Goal: Obtain resource: Obtain resource

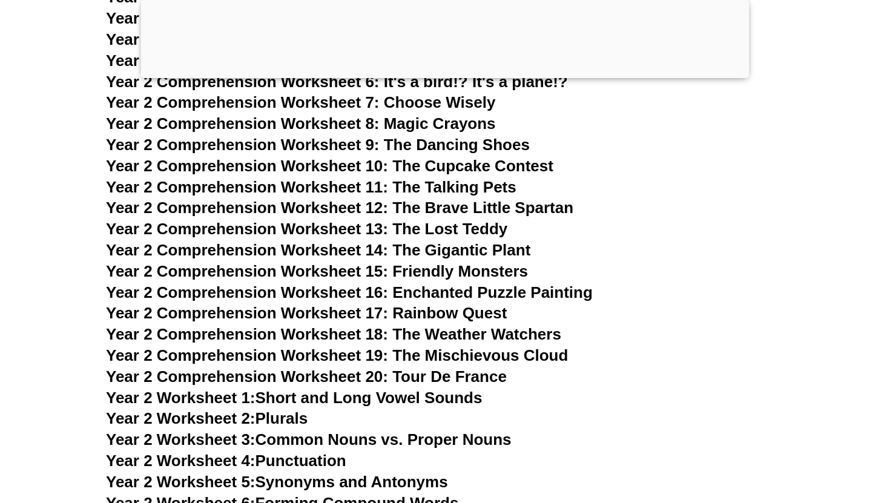
scroll to position [3026, 0]
click at [427, 245] on span "Year 2 Comprehension Worksheet 14: The Gigantic Plant" at bounding box center [318, 251] width 425 height 18
click at [489, 270] on span "Year 2 Comprehension Worksheet 15: Friendly Monsters" at bounding box center [317, 272] width 422 height 18
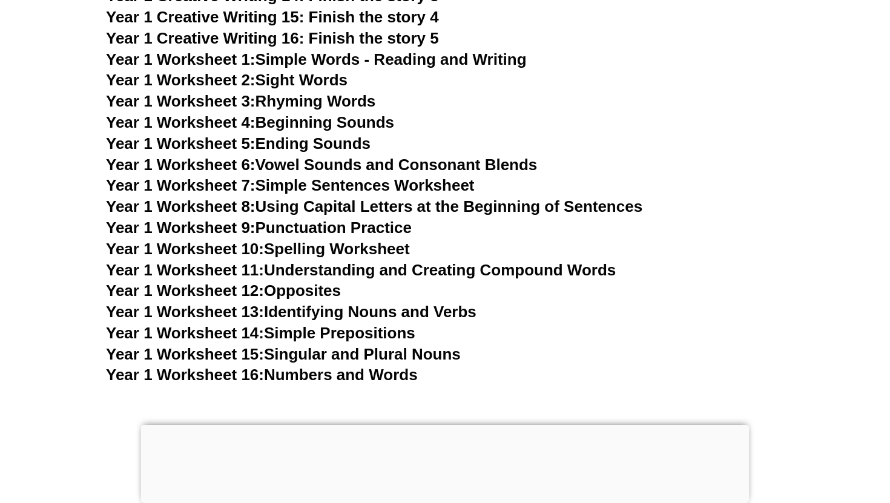
scroll to position [2243, 0]
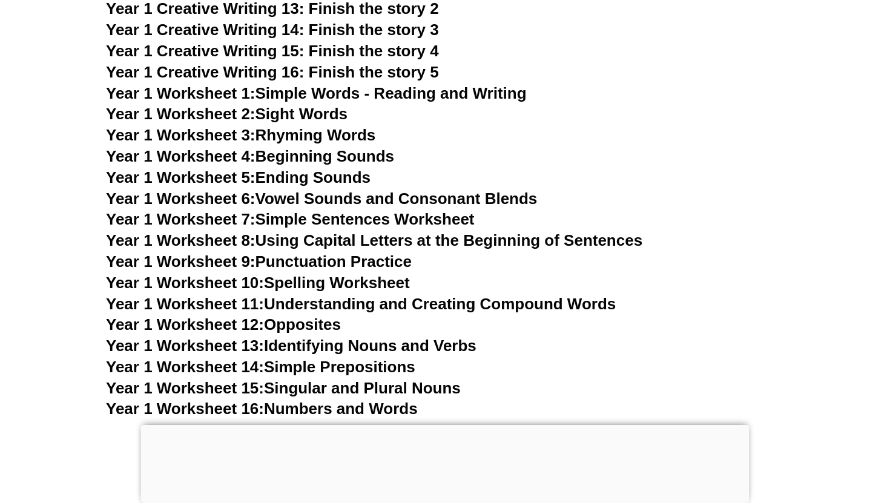
click at [369, 284] on link "Year 1 Worksheet 10: Spelling Worksheet" at bounding box center [258, 283] width 304 height 18
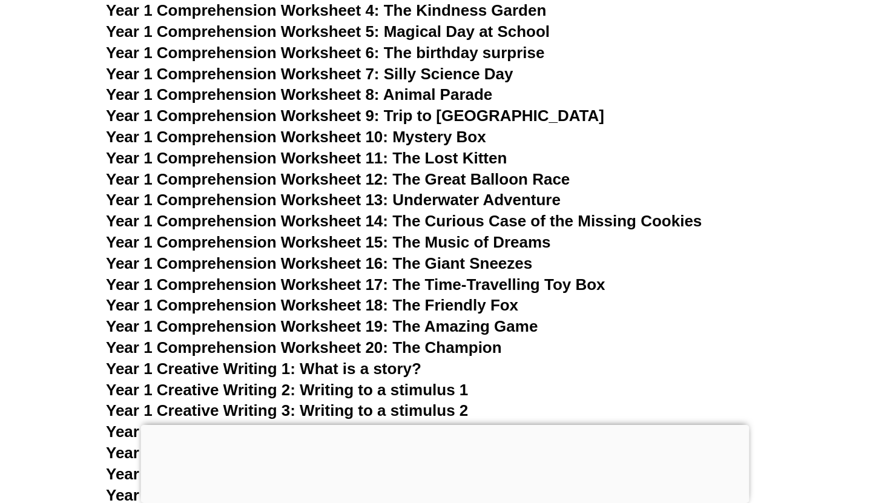
scroll to position [1628, 0]
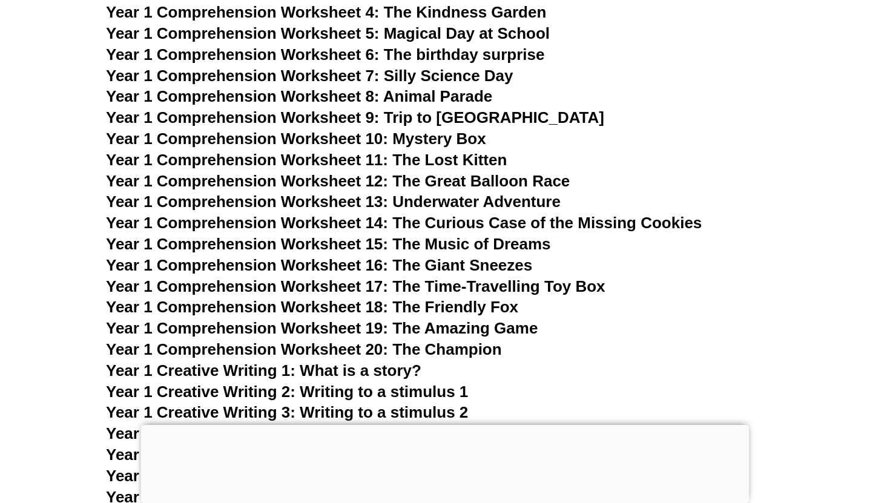
click at [459, 265] on span "Year 1 Comprehension Worksheet 16: The Giant Sneezes" at bounding box center [319, 265] width 426 height 18
click at [509, 284] on span "Year 1 Comprehension Worksheet 17: The Time-Travelling Toy Box" at bounding box center [356, 286] width 500 height 18
